Goal: Task Accomplishment & Management: Manage account settings

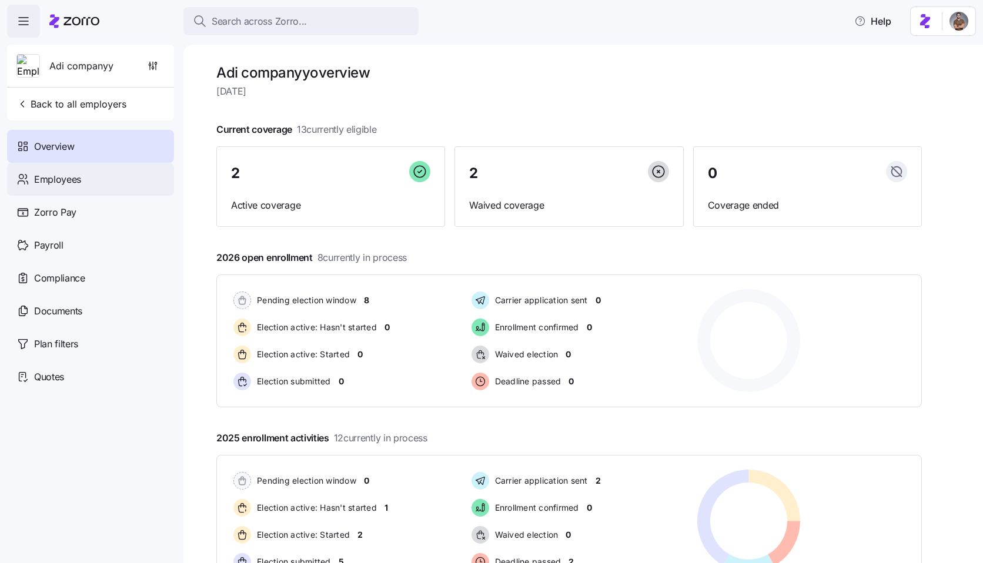
click at [112, 185] on div "Employees" at bounding box center [90, 179] width 167 height 33
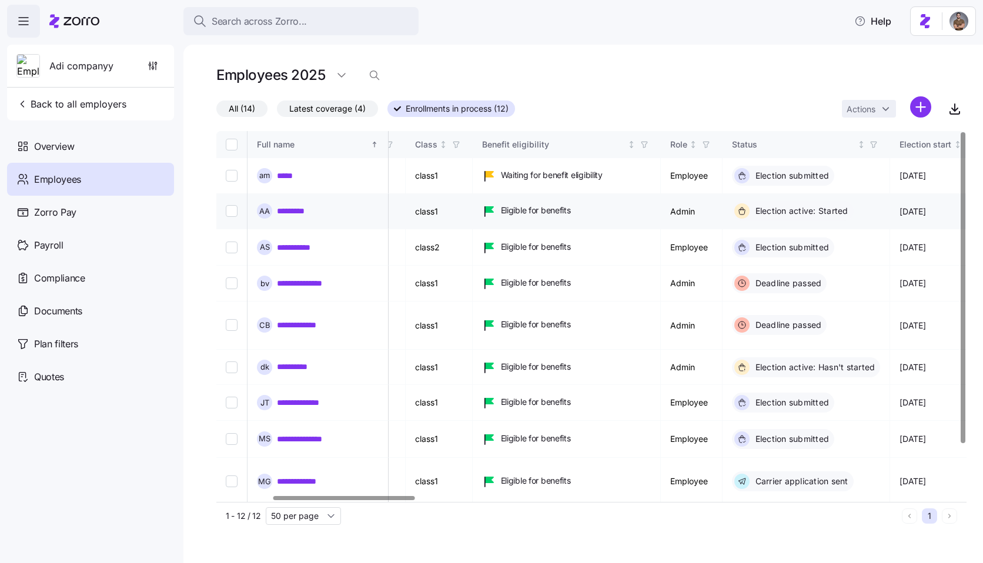
scroll to position [0, 293]
click at [230, 207] on input "Select record 2" at bounding box center [232, 211] width 12 height 12
checkbox input "true"
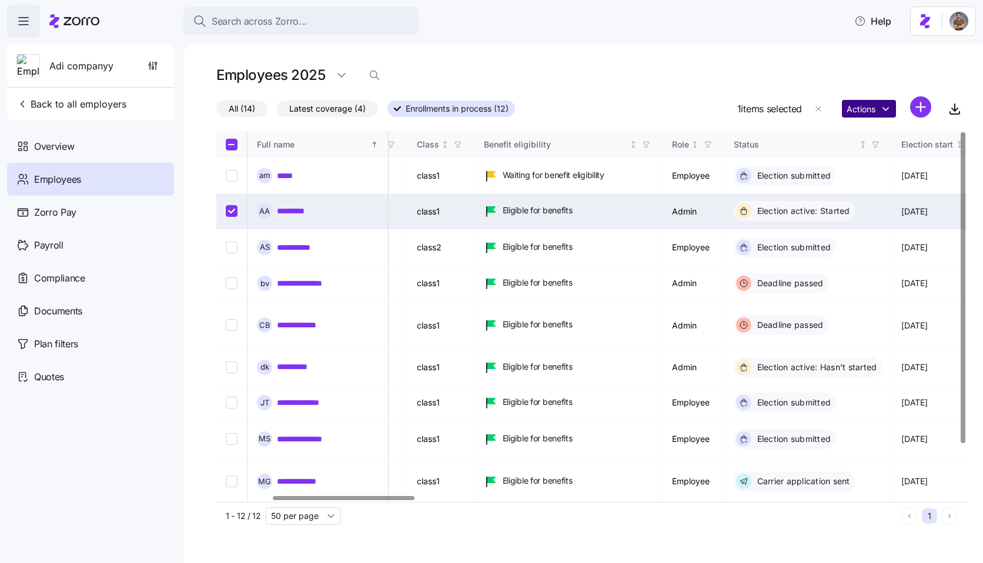
click at [857, 113] on html "Search across Zorro... Help Adi companyy Back to all employers Overview Employe…" at bounding box center [491, 278] width 983 height 556
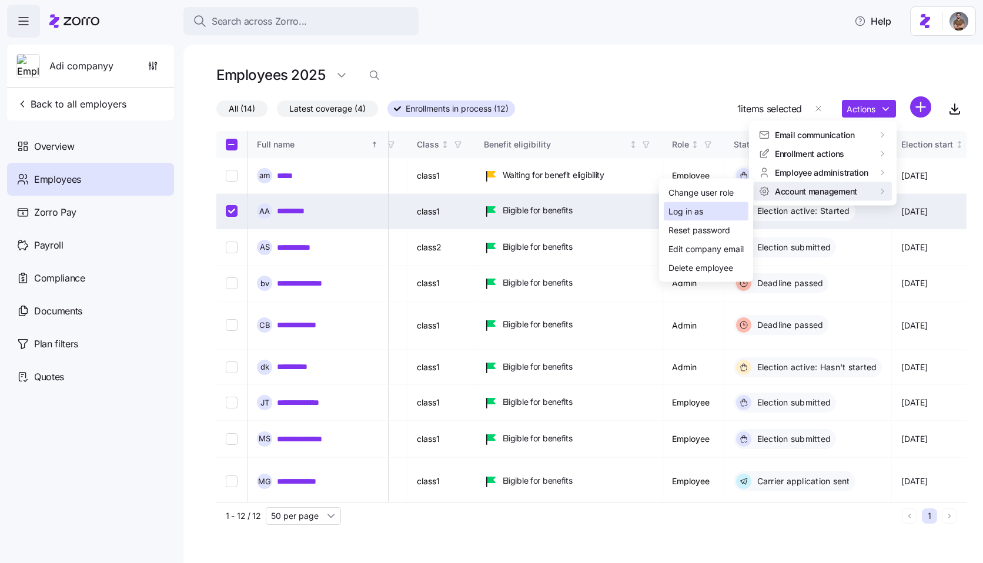
click at [701, 207] on div "Log in as" at bounding box center [685, 211] width 35 height 13
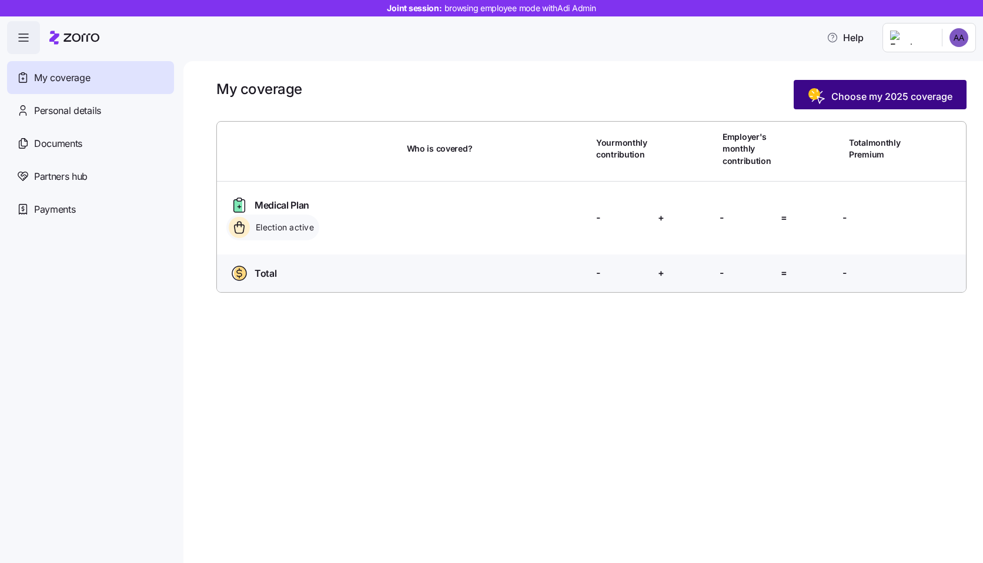
click at [846, 92] on span "Choose my 2025 coverage" at bounding box center [891, 96] width 121 height 14
